Goal: Transaction & Acquisition: Purchase product/service

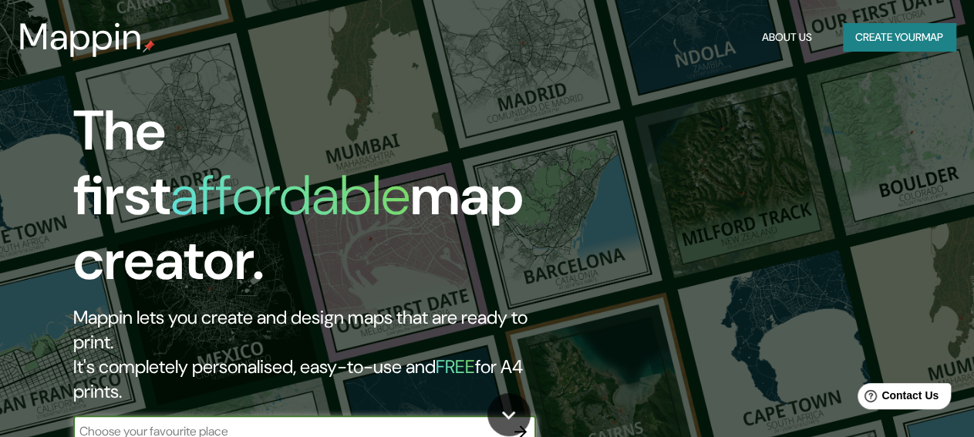
click at [868, 38] on button "Create your map" at bounding box center [899, 37] width 113 height 29
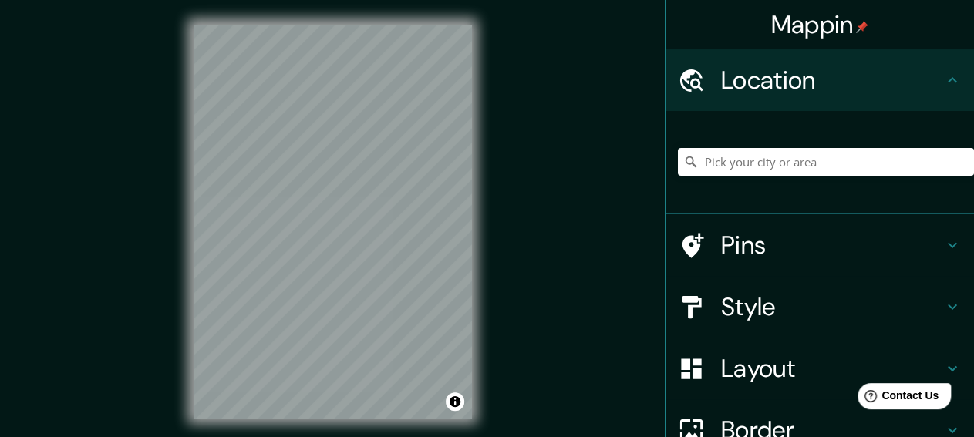
scroll to position [80, 0]
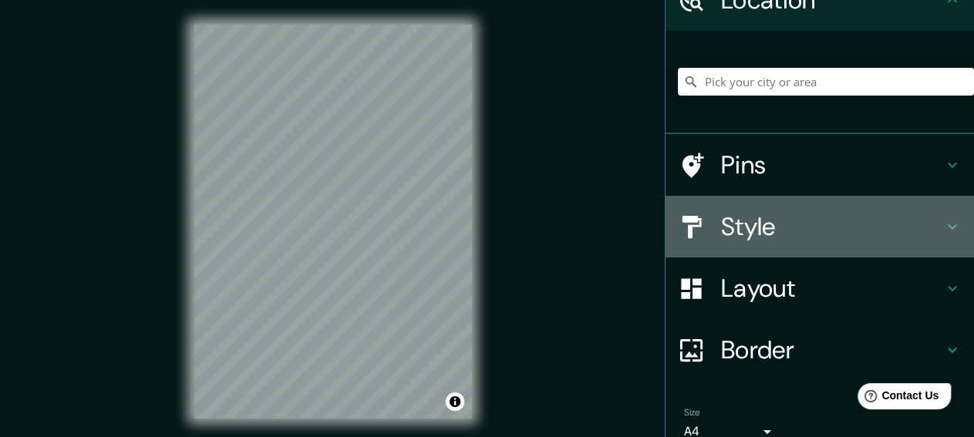
click at [950, 231] on icon at bounding box center [952, 227] width 19 height 19
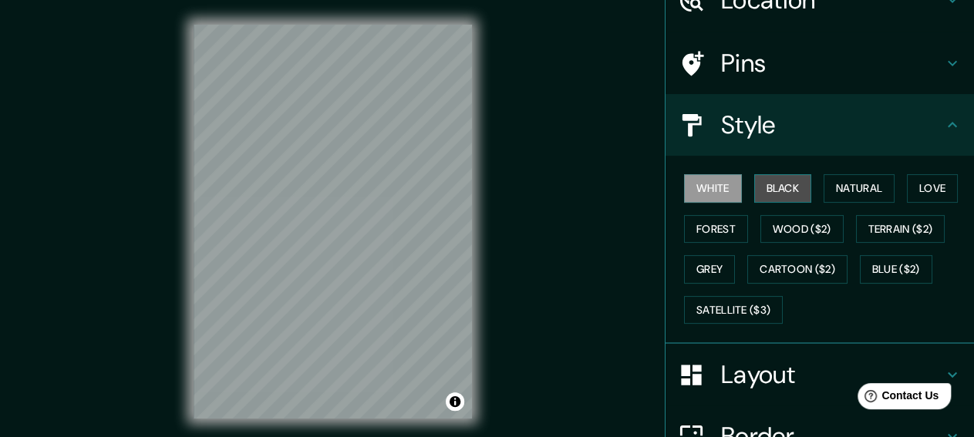
click at [795, 194] on button "Black" at bounding box center [783, 188] width 58 height 29
click at [744, 187] on div "White Black Natural Love Forest Wood ($2) Terrain ($2) Grey Cartoon ($2) Blue (…" at bounding box center [826, 249] width 296 height 162
click at [724, 187] on button "White" at bounding box center [713, 188] width 58 height 29
click at [867, 189] on button "Natural" at bounding box center [859, 188] width 71 height 29
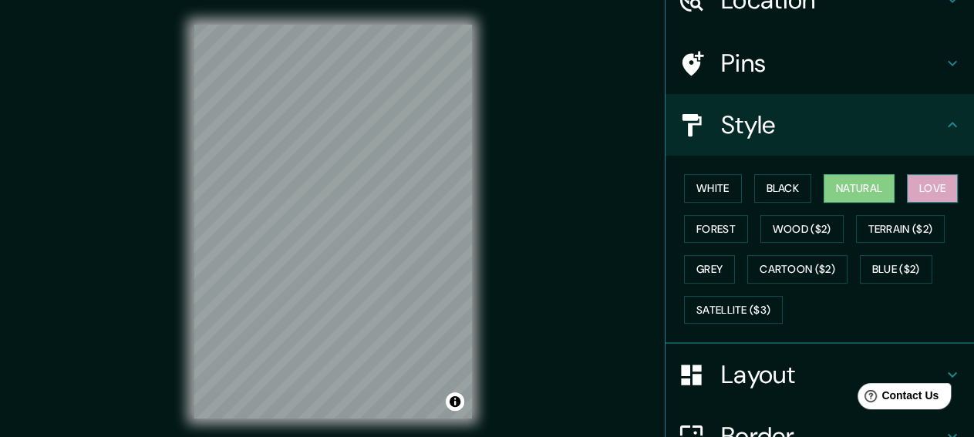
click at [926, 193] on button "Love" at bounding box center [932, 188] width 51 height 29
click at [852, 194] on button "Natural" at bounding box center [859, 188] width 71 height 29
click at [717, 236] on button "Forest" at bounding box center [716, 229] width 64 height 29
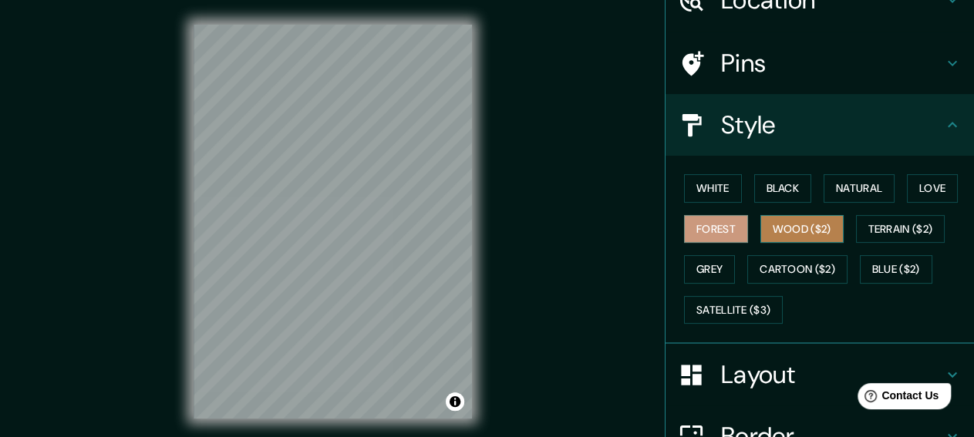
click at [795, 235] on button "Wood ($2)" at bounding box center [802, 229] width 83 height 29
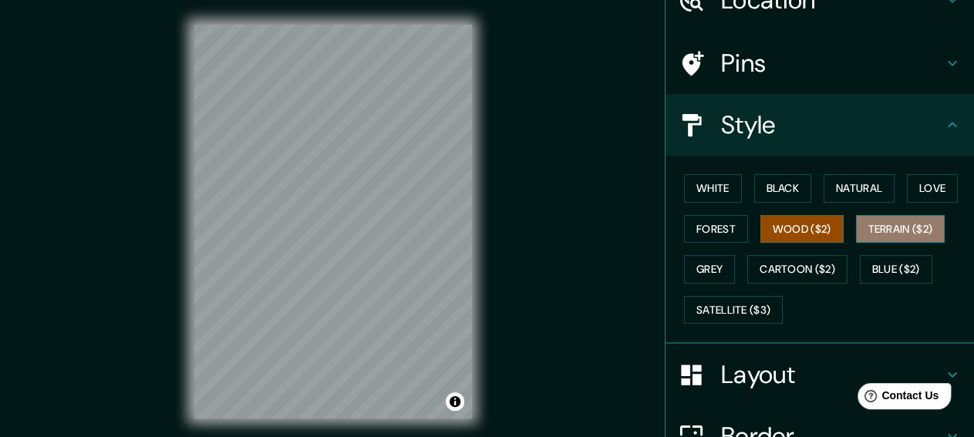
click at [879, 228] on button "Terrain ($2)" at bounding box center [900, 229] width 89 height 29
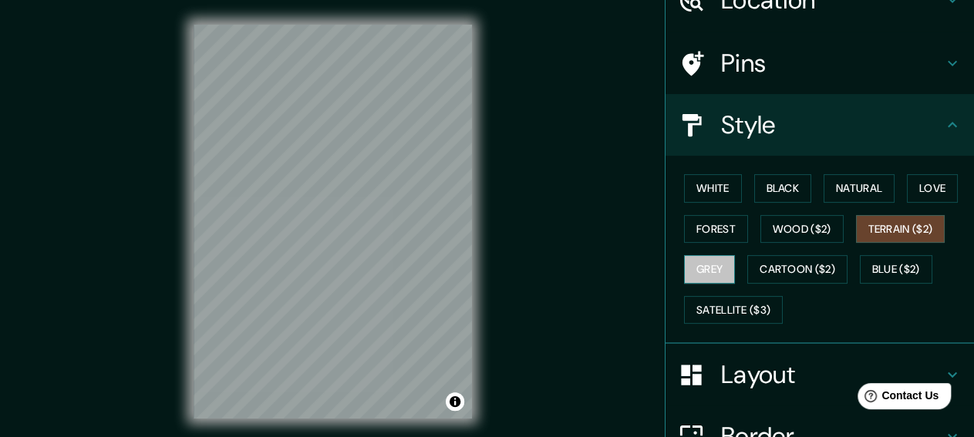
click at [732, 265] on button "Grey" at bounding box center [709, 269] width 51 height 29
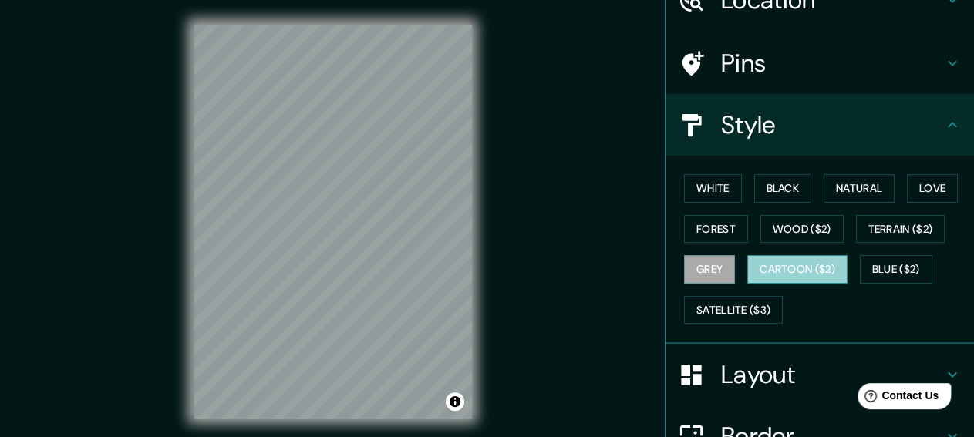
click at [815, 266] on button "Cartoon ($2)" at bounding box center [797, 269] width 100 height 29
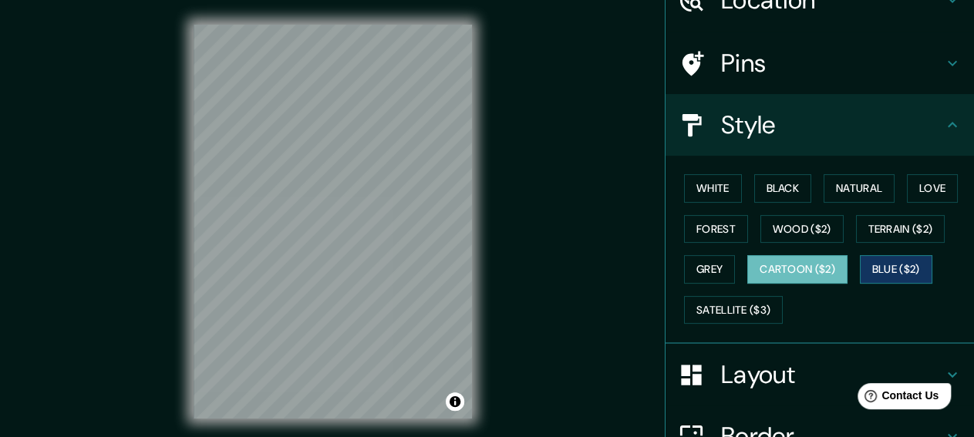
click at [885, 269] on button "Blue ($2)" at bounding box center [896, 269] width 73 height 29
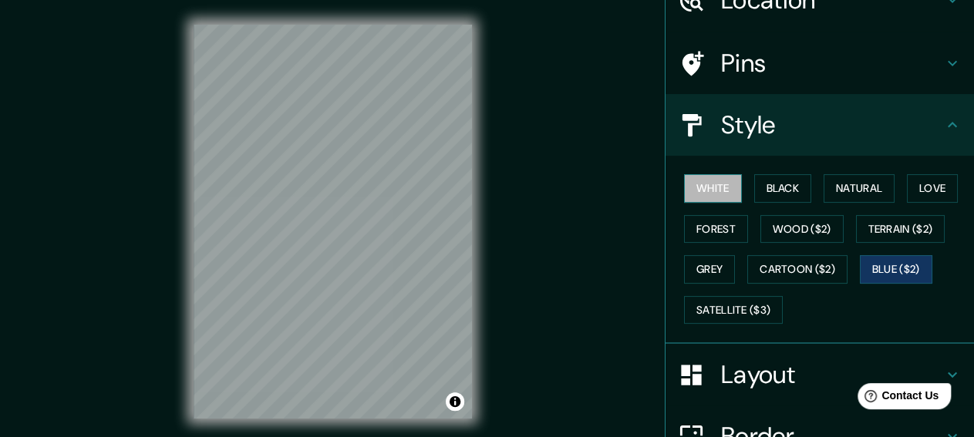
click at [714, 184] on button "White" at bounding box center [713, 188] width 58 height 29
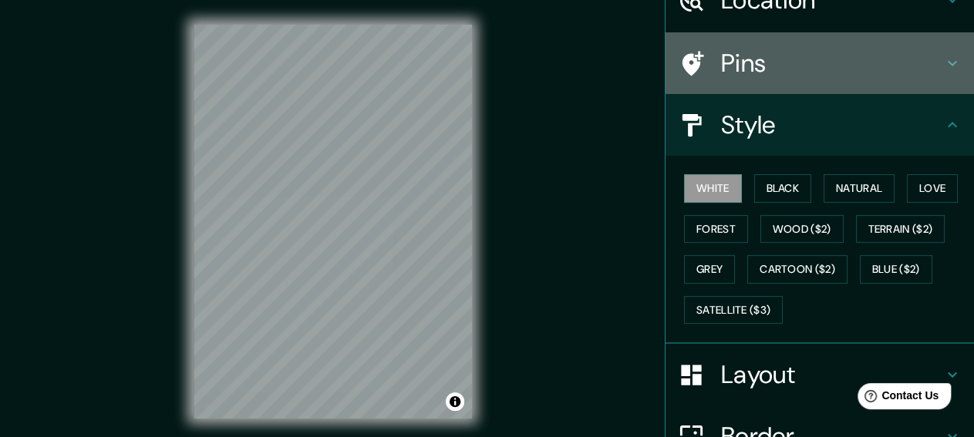
click at [768, 64] on h4 "Pins" at bounding box center [832, 63] width 222 height 31
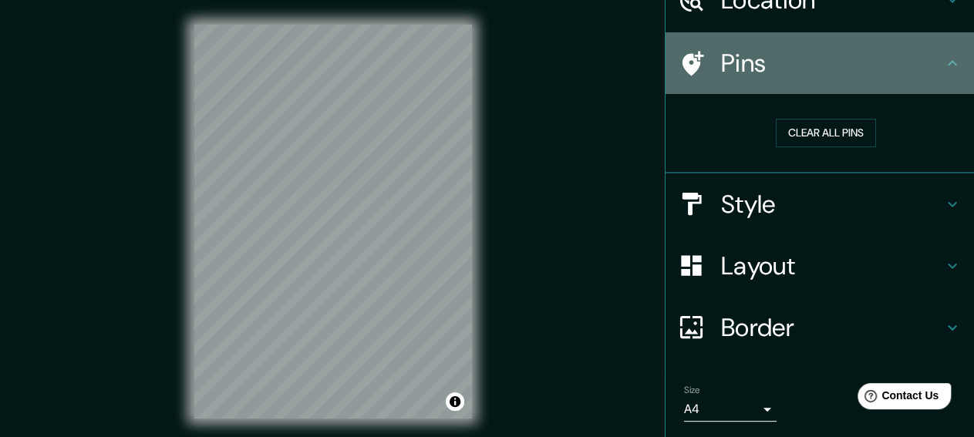
click at [768, 66] on h4 "Pins" at bounding box center [832, 63] width 222 height 31
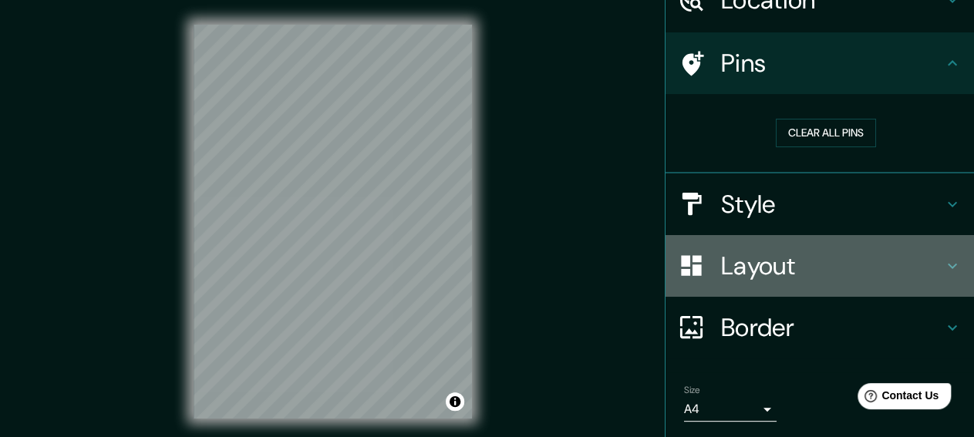
click at [778, 274] on h4 "Layout" at bounding box center [832, 266] width 222 height 31
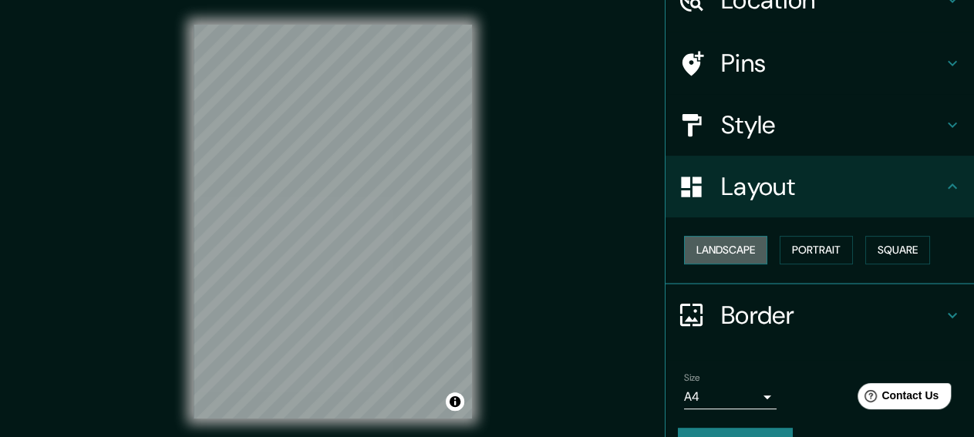
click at [745, 251] on button "Landscape" at bounding box center [725, 250] width 83 height 29
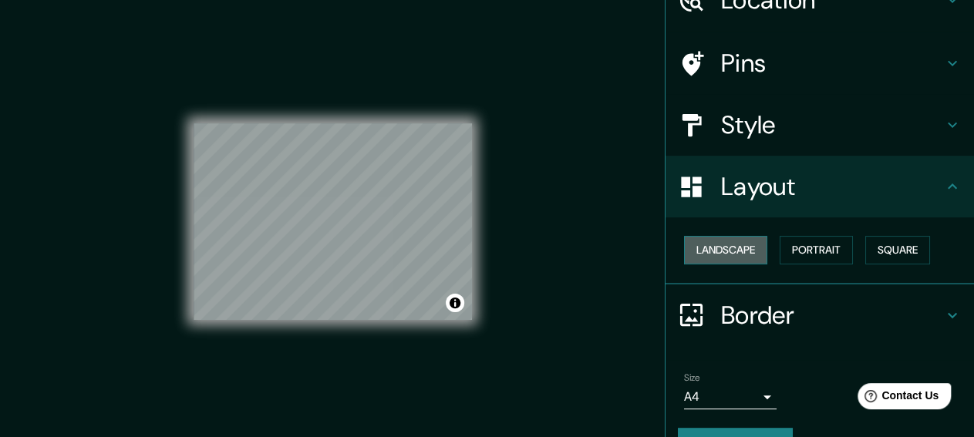
click at [745, 251] on button "Landscape" at bounding box center [725, 250] width 83 height 29
click at [801, 251] on button "Portrait" at bounding box center [816, 250] width 73 height 29
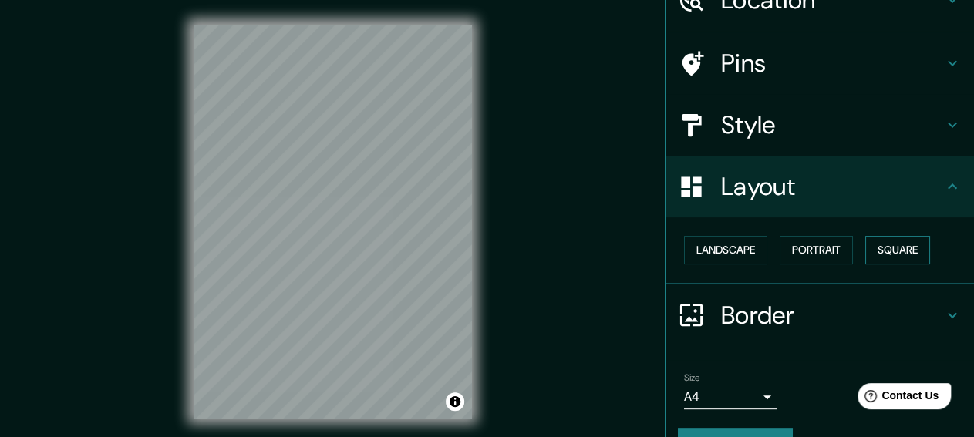
click at [890, 252] on button "Square" at bounding box center [898, 250] width 65 height 29
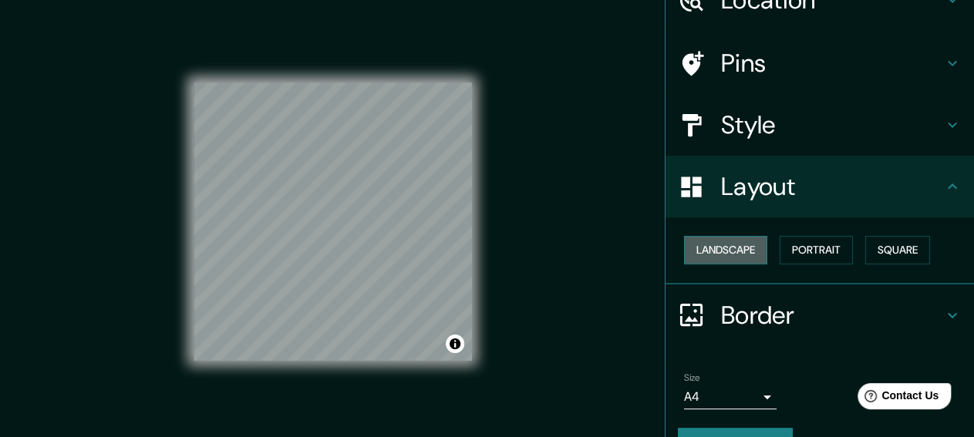
click at [738, 250] on button "Landscape" at bounding box center [725, 250] width 83 height 29
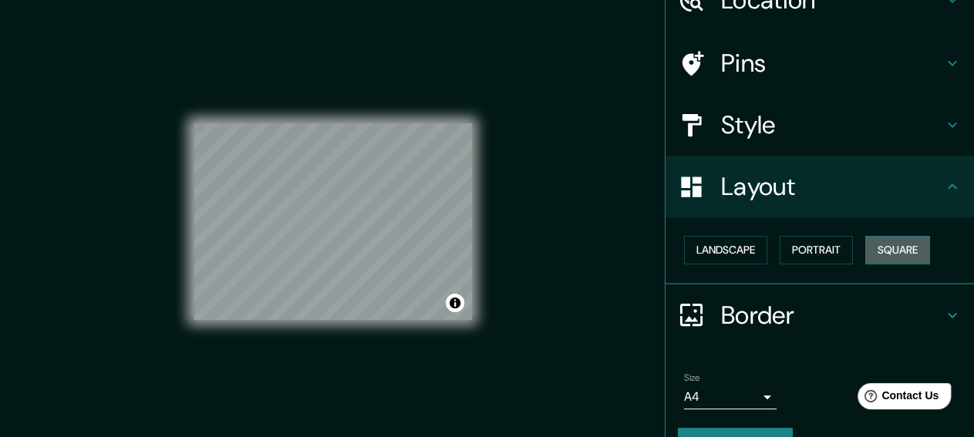
click at [869, 251] on button "Square" at bounding box center [898, 250] width 65 height 29
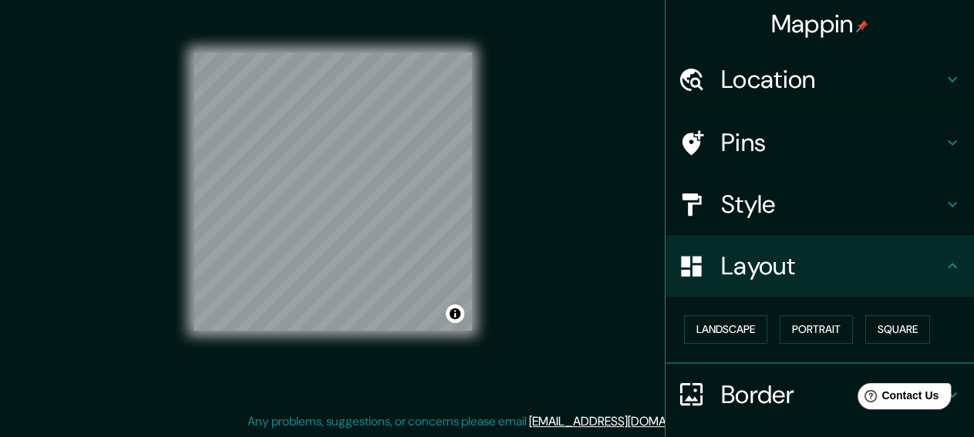
scroll to position [0, 0]
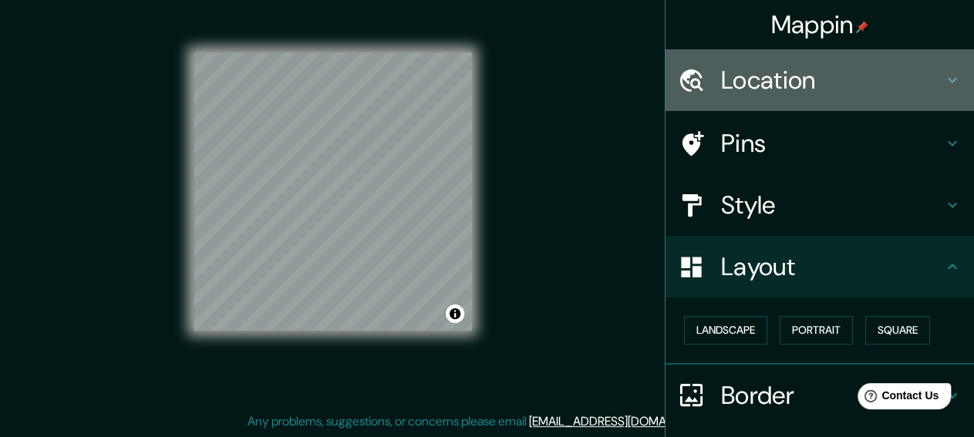
click at [756, 78] on h4 "Location" at bounding box center [832, 80] width 222 height 31
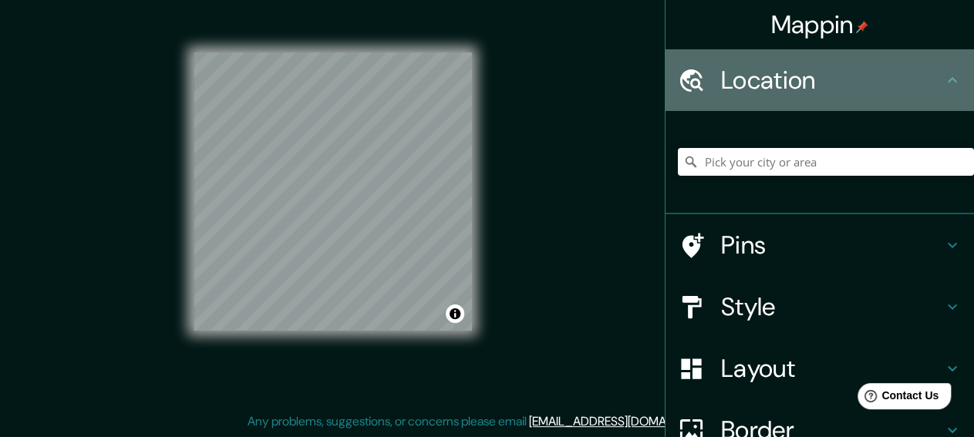
click at [756, 78] on h4 "Location" at bounding box center [832, 80] width 222 height 31
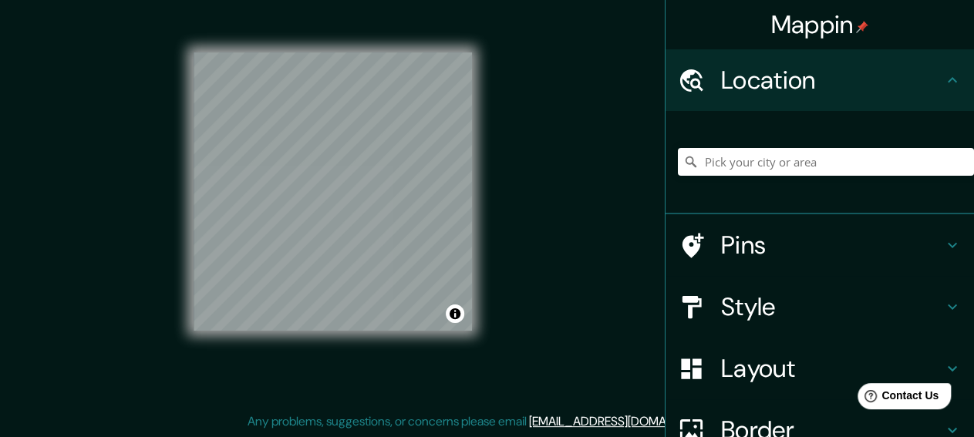
click at [788, 86] on h4 "Location" at bounding box center [832, 80] width 222 height 31
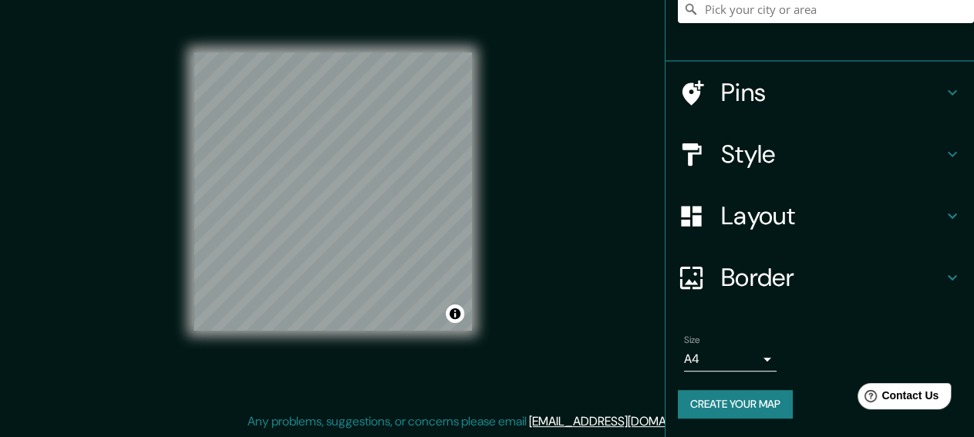
scroll to position [165, 0]
